Goal: Communication & Community: Answer question/provide support

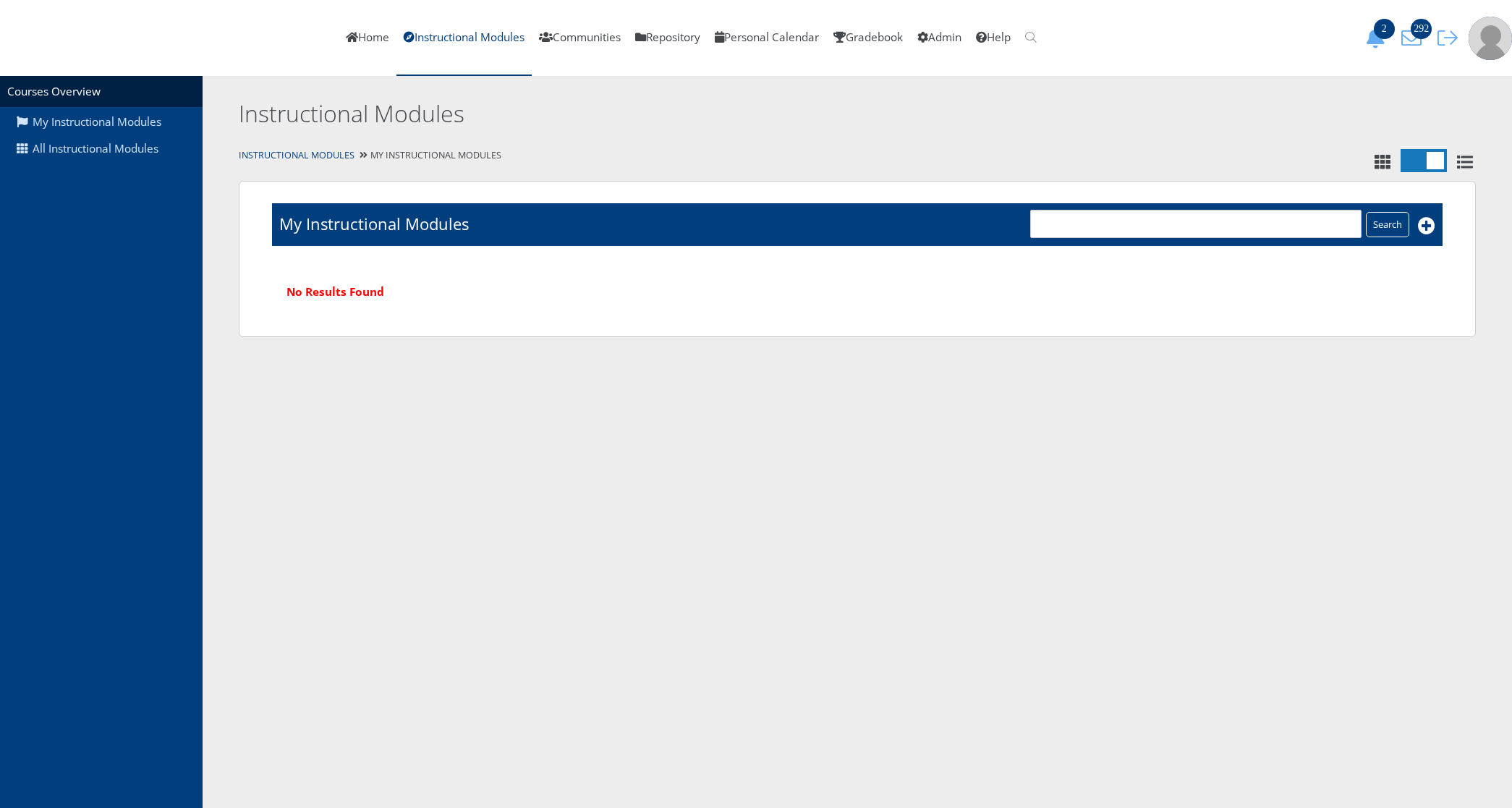
click at [1413, 49] on div "Home Instructional Modules Communities Repository Personal Calendar Gradebook A…" at bounding box center [756, 38] width 1512 height 76
click at [1413, 36] on icon "292" at bounding box center [1412, 38] width 30 height 20
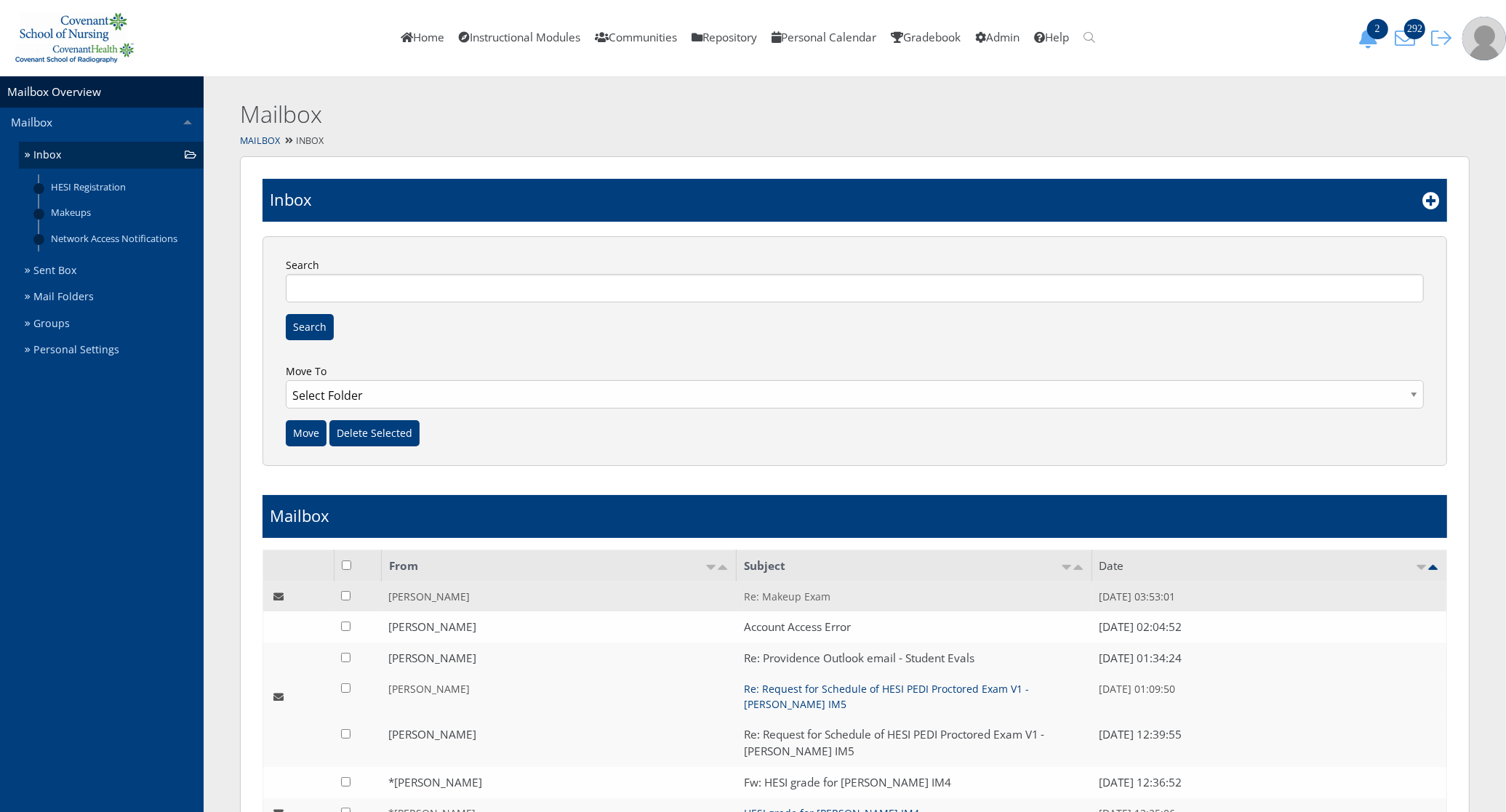
click at [786, 601] on link "Re: Makeup Exam" at bounding box center [786, 595] width 87 height 13
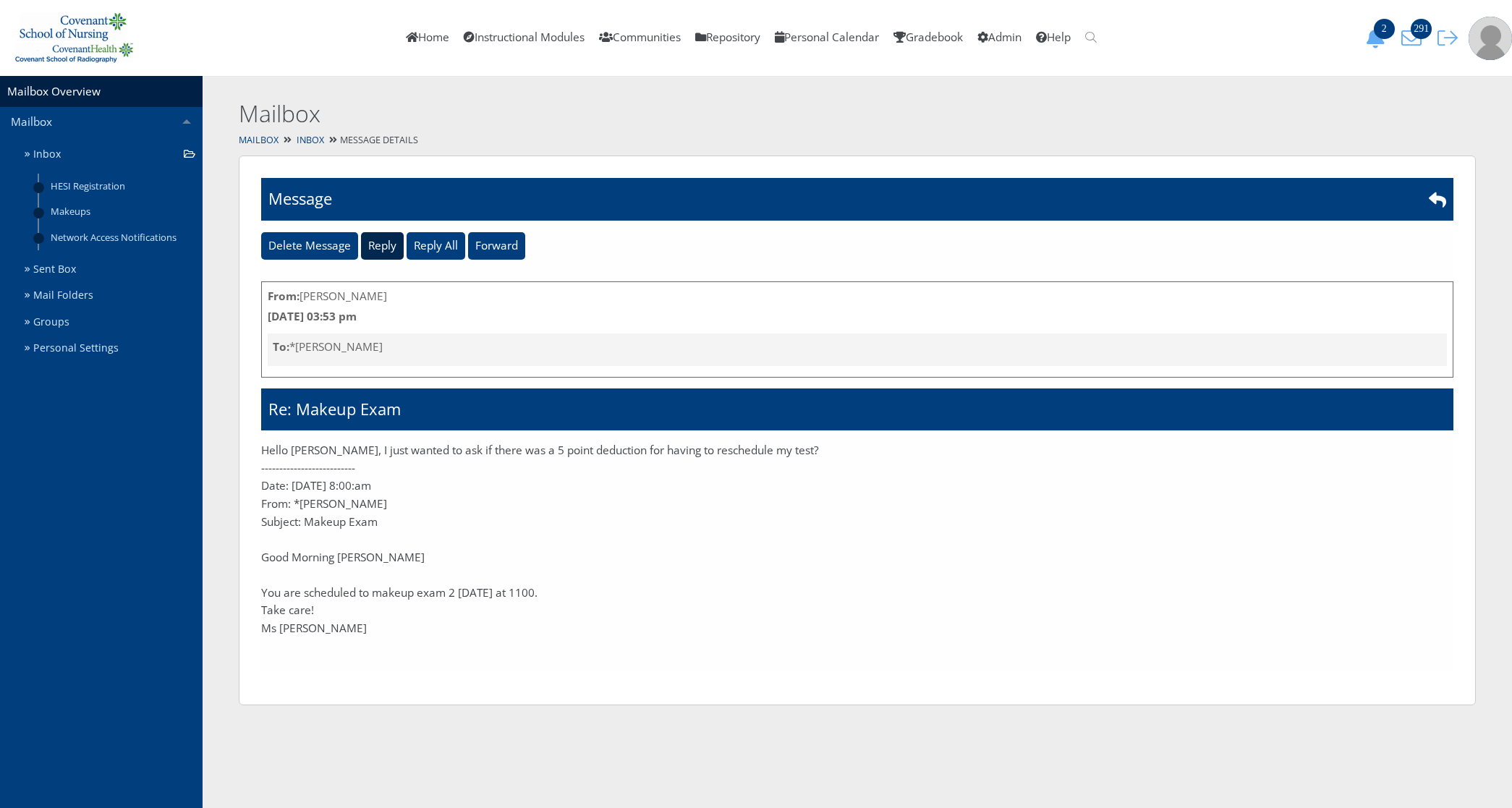
click at [385, 242] on input "Reply" at bounding box center [382, 245] width 43 height 28
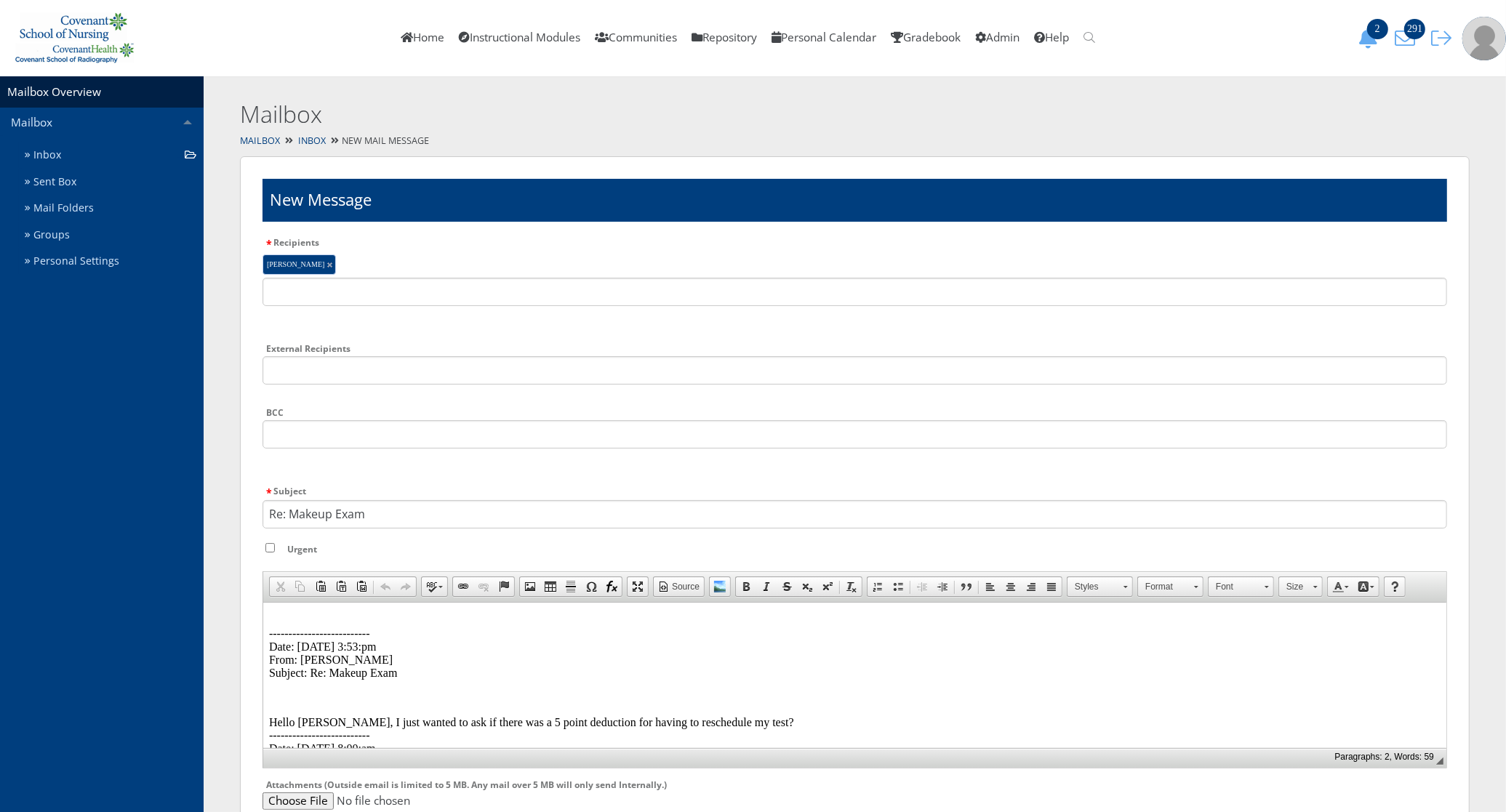
click at [279, 609] on html "-------------------------- Date: 09/02/2025 3:53:pm From: Kaitlyn Diaz Subject:…" at bounding box center [853, 771] width 1183 height 339
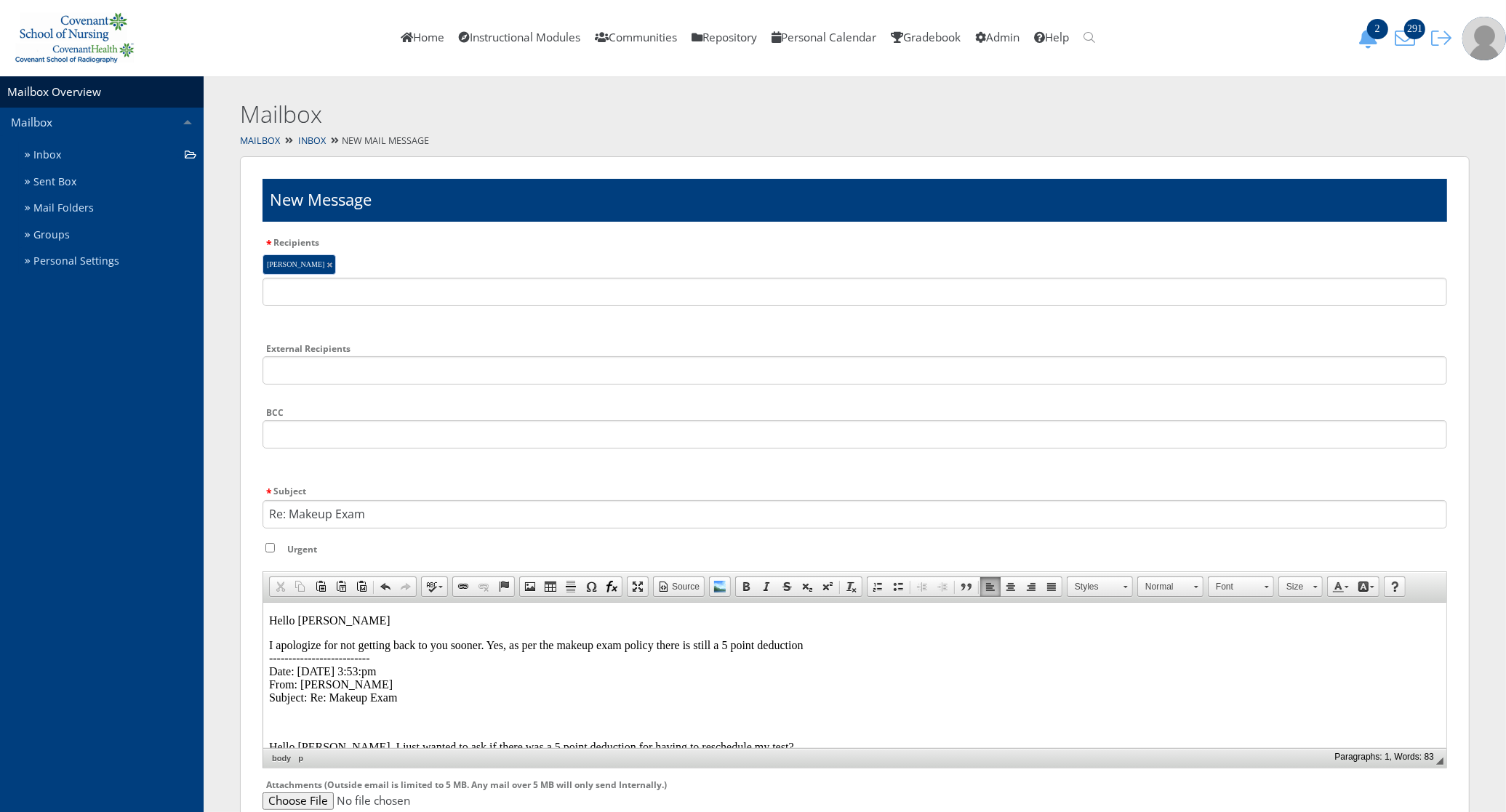
click at [820, 642] on p "I apologize for not getting back to you sooner. Yes, as per the makeup exam pol…" at bounding box center [854, 670] width 1171 height 65
click at [844, 644] on p "I apologize for not getting back to you sooner. Yes, as per the makeup exam pol…" at bounding box center [854, 670] width 1171 height 65
click at [842, 641] on p "I apologize for not getting back to you sooner. Yes, as per the makeup exam pol…" at bounding box center [854, 644] width 1171 height 13
drag, startPoint x: 837, startPoint y: 647, endPoint x: 809, endPoint y: 648, distance: 28.0
click at [809, 648] on p "I apologize for not getting back to you sooner. Yes, as per the makeup exam pol…" at bounding box center [854, 644] width 1171 height 13
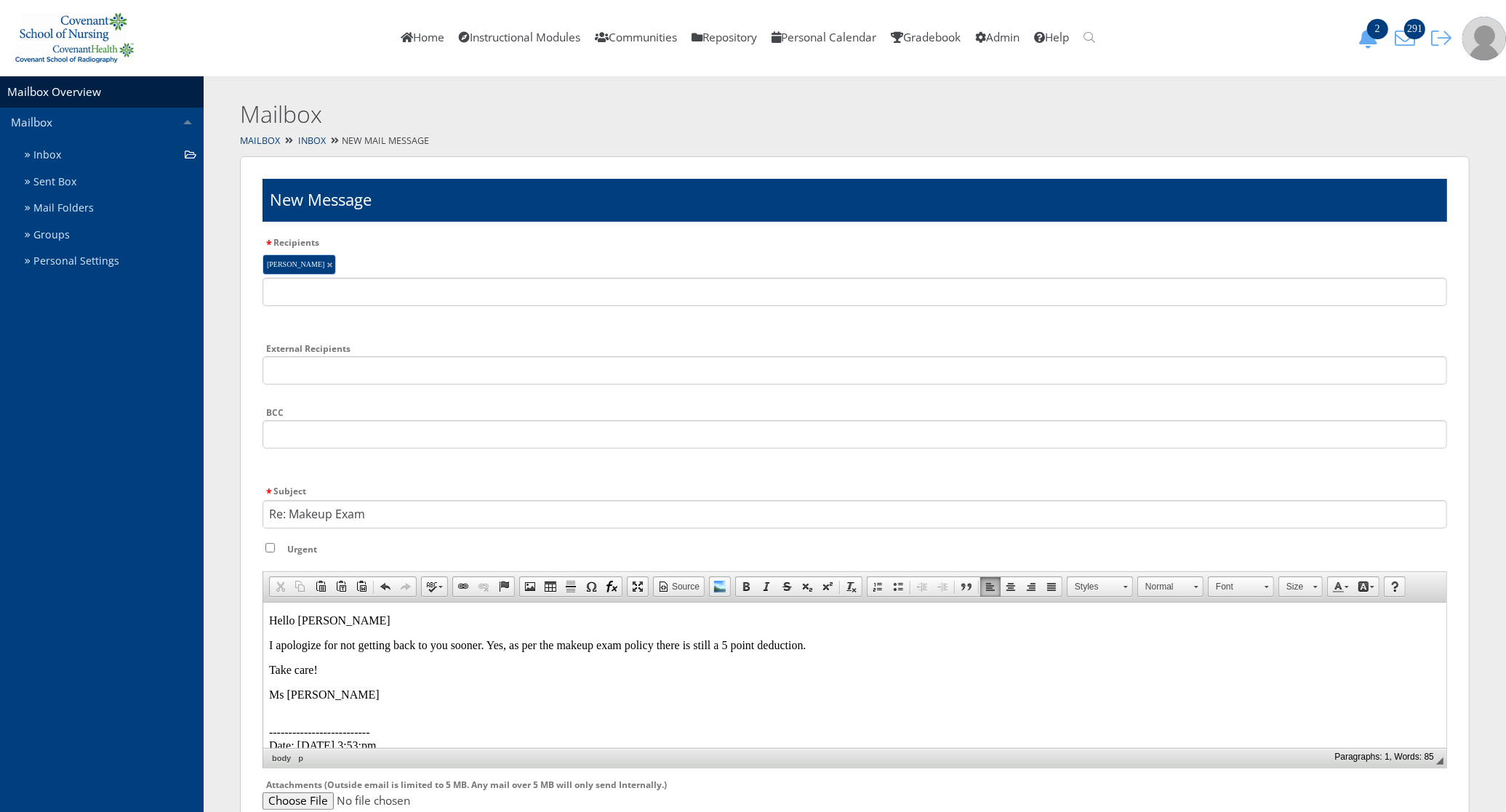
click at [251, 436] on div "New Message Recipients Kaitlyn Diaz Type the name of a recipient, group, commun…" at bounding box center [854, 559] width 1229 height 806
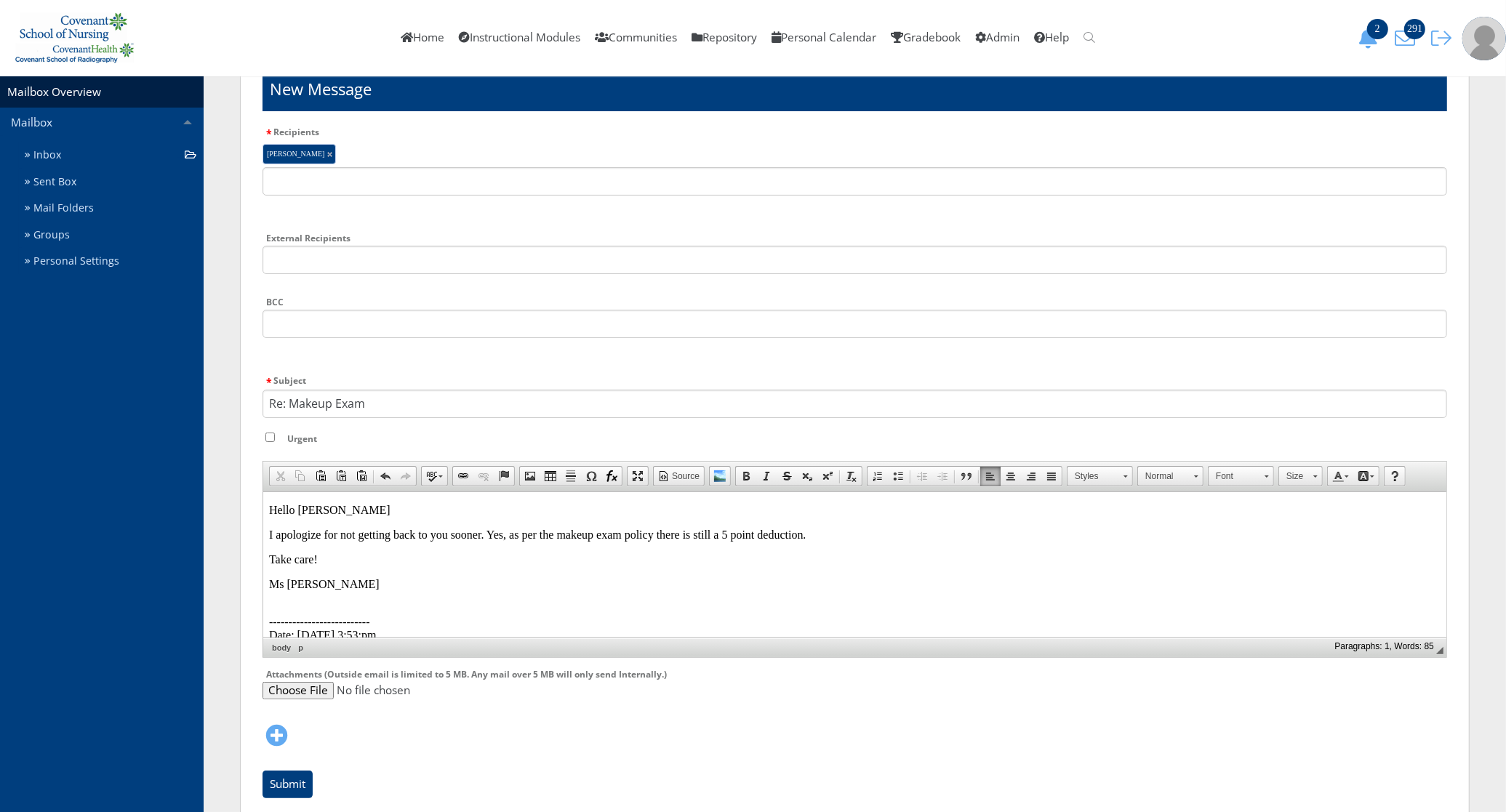
scroll to position [171, 0]
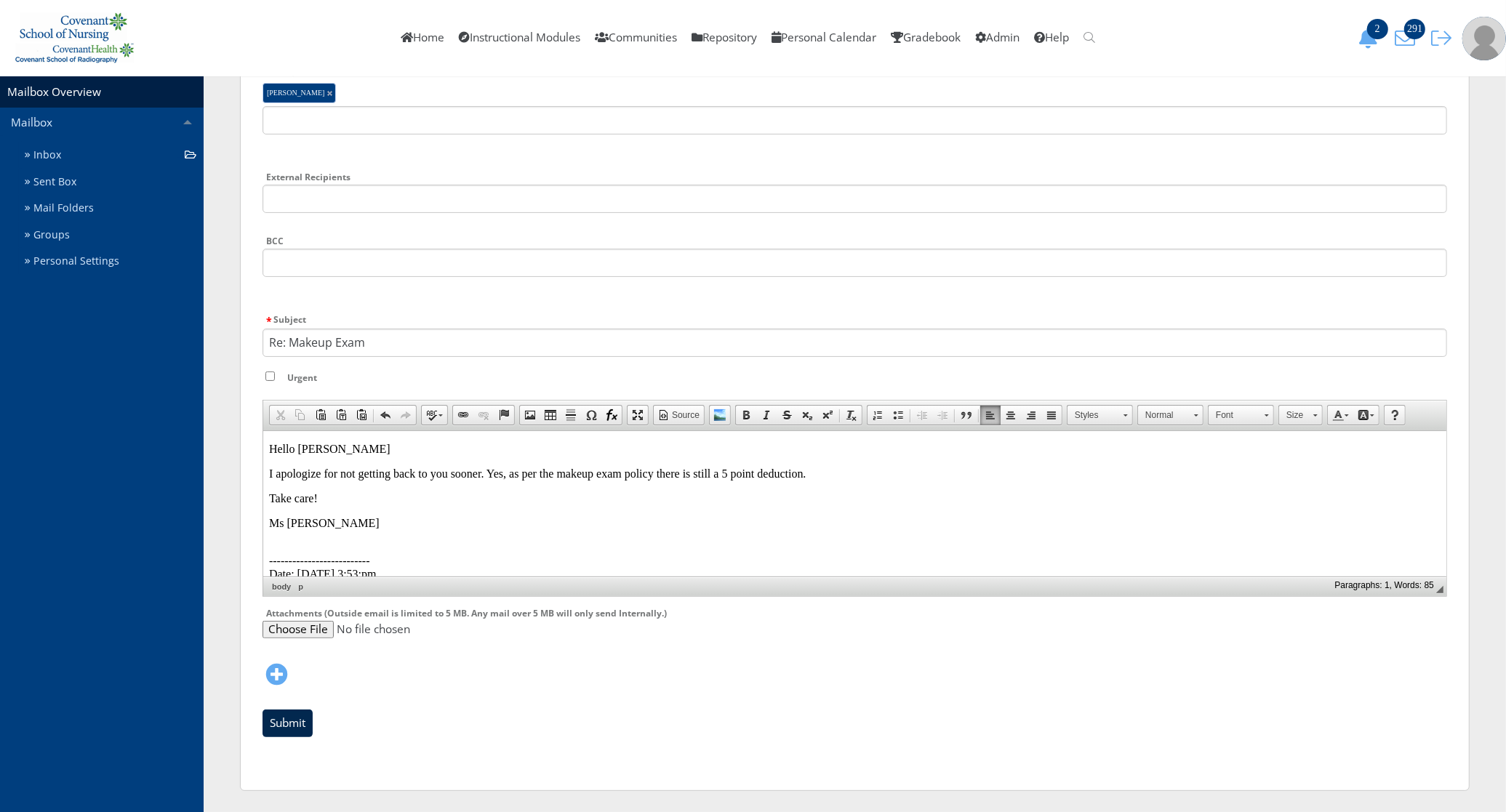
click at [284, 721] on input "Submit" at bounding box center [287, 723] width 50 height 28
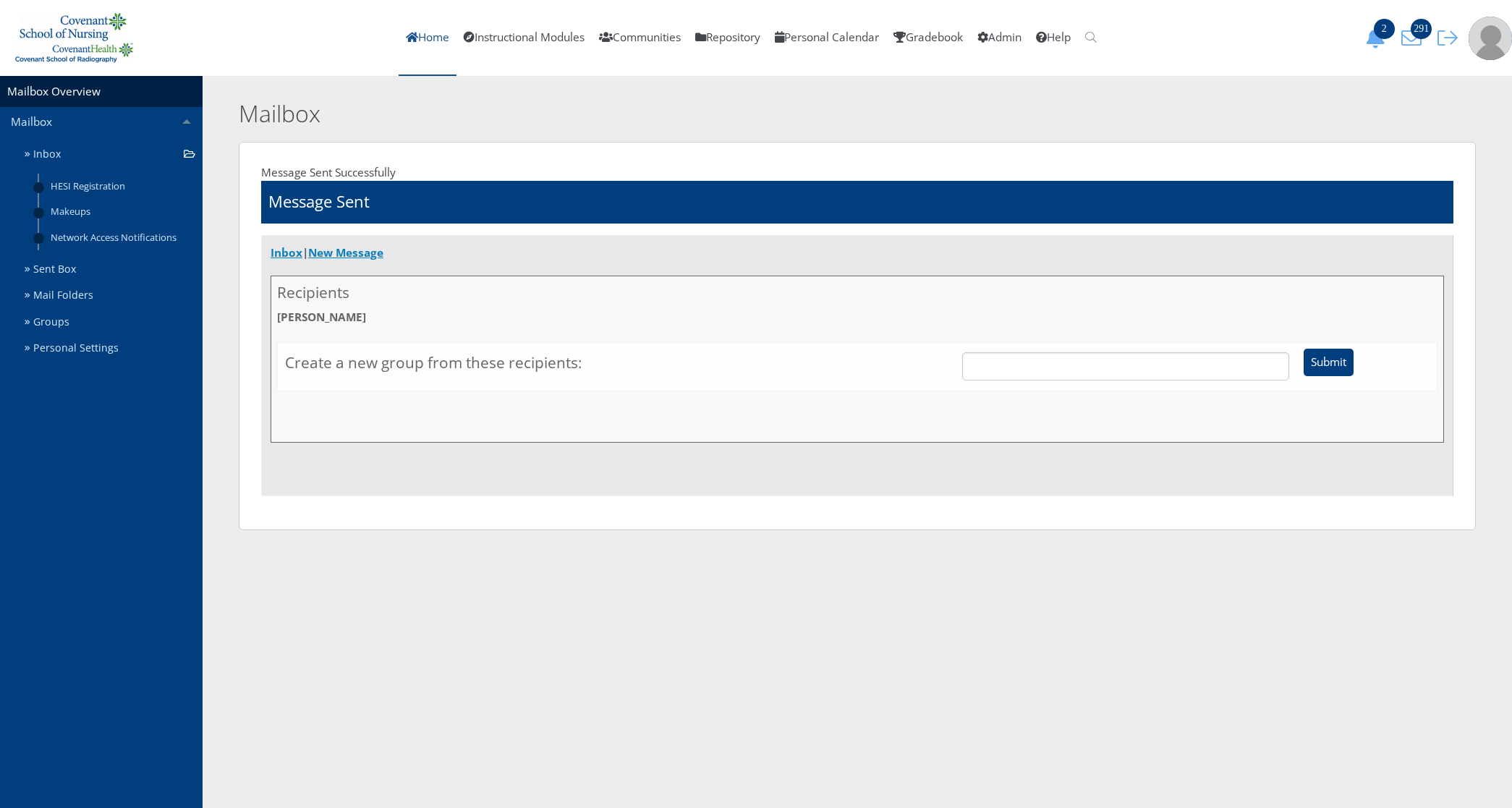
click at [406, 42] on link "Home" at bounding box center [427, 38] width 58 height 76
